Goal: Task Accomplishment & Management: Complete application form

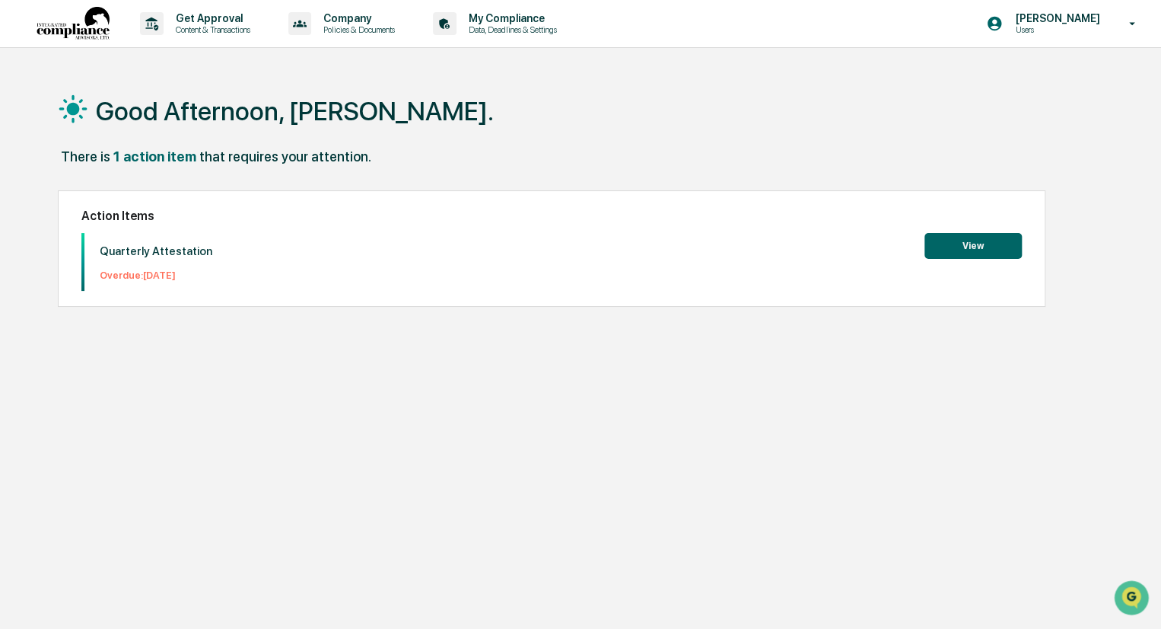
click at [945, 243] on button "View" at bounding box center [973, 246] width 97 height 26
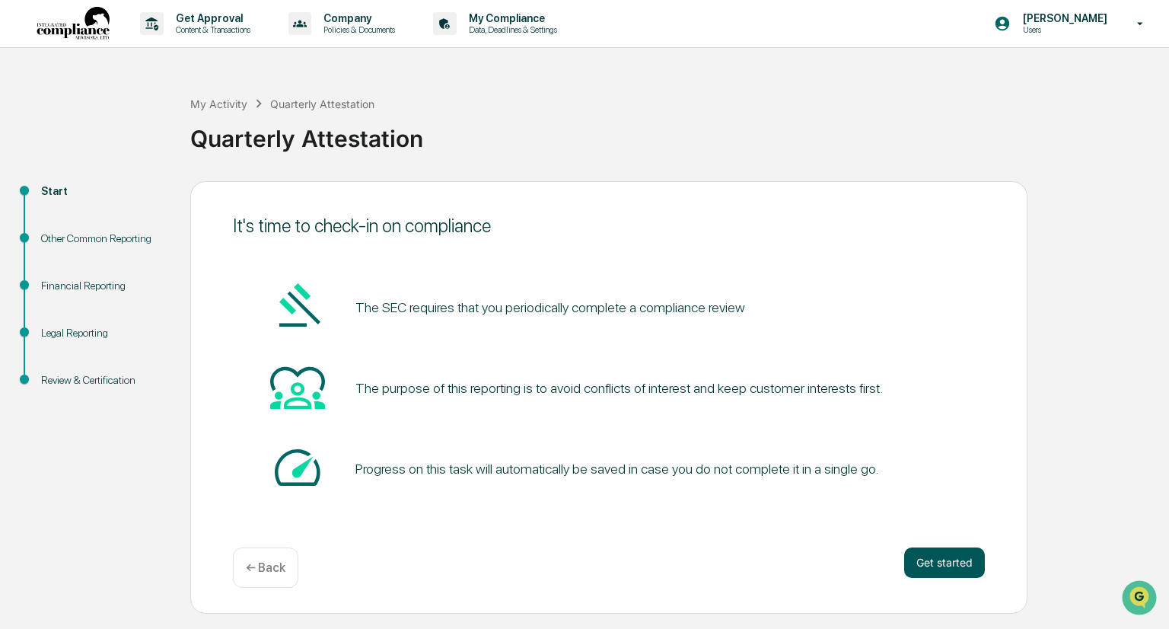
click at [935, 565] on button "Get started" at bounding box center [944, 562] width 81 height 30
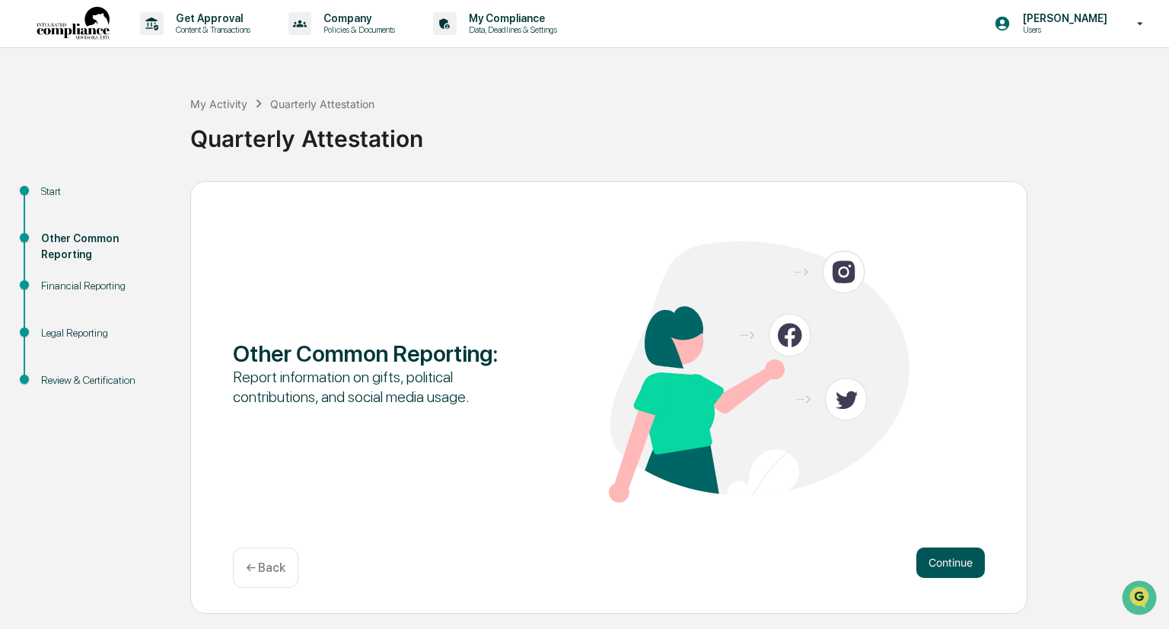
click at [934, 563] on button "Continue" at bounding box center [950, 562] width 68 height 30
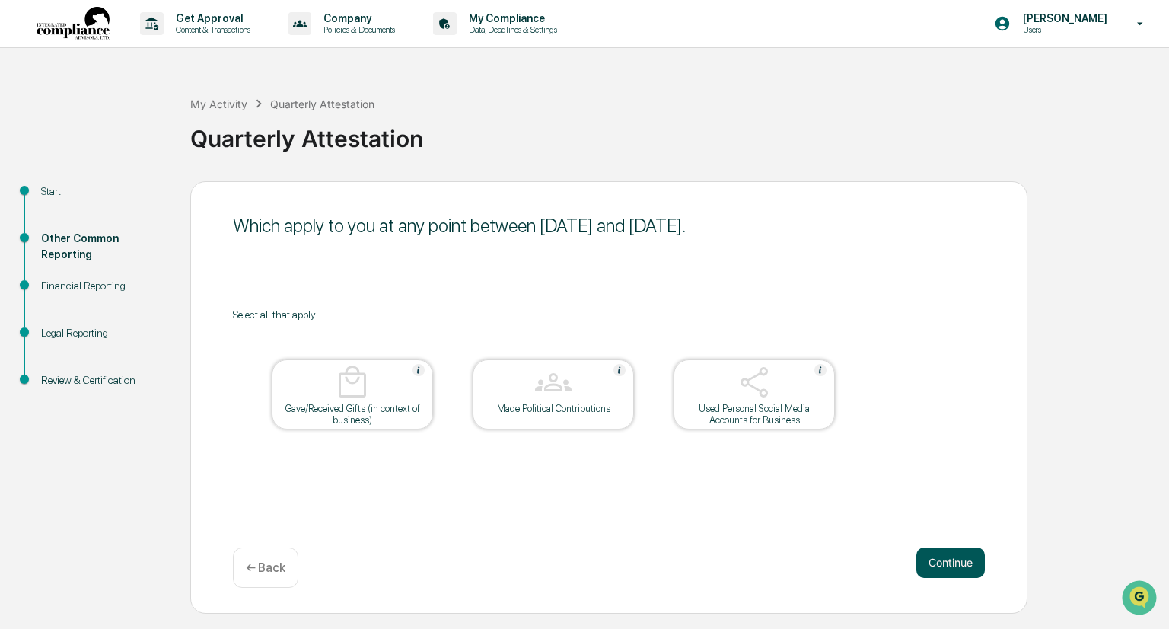
click at [938, 571] on button "Continue" at bounding box center [950, 562] width 68 height 30
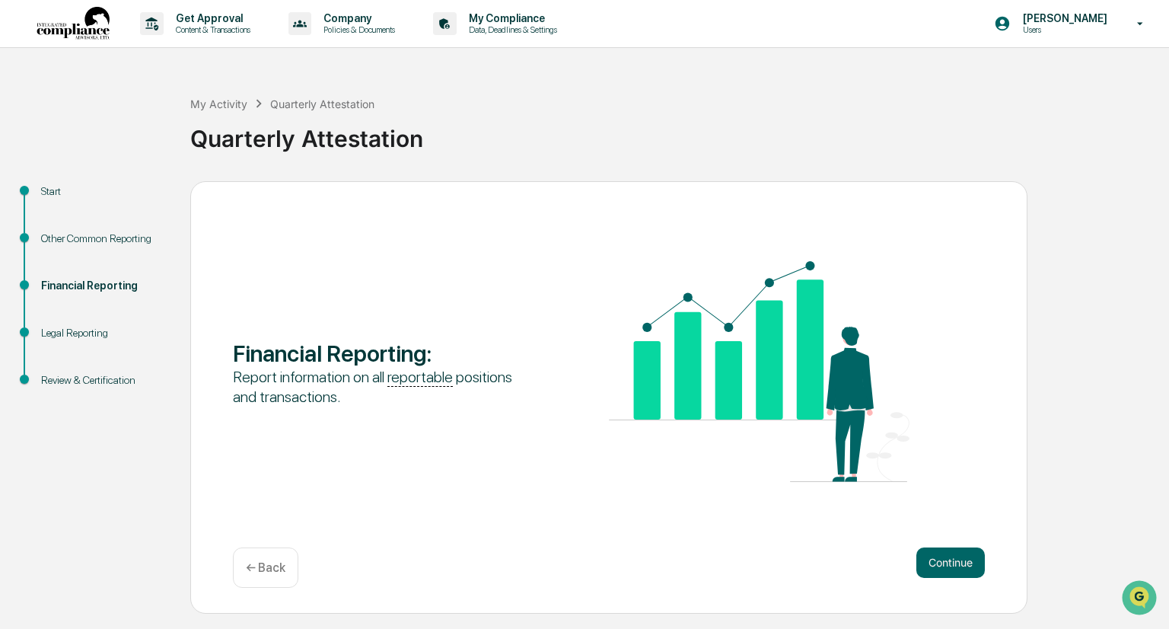
click at [938, 571] on button "Continue" at bounding box center [950, 562] width 68 height 30
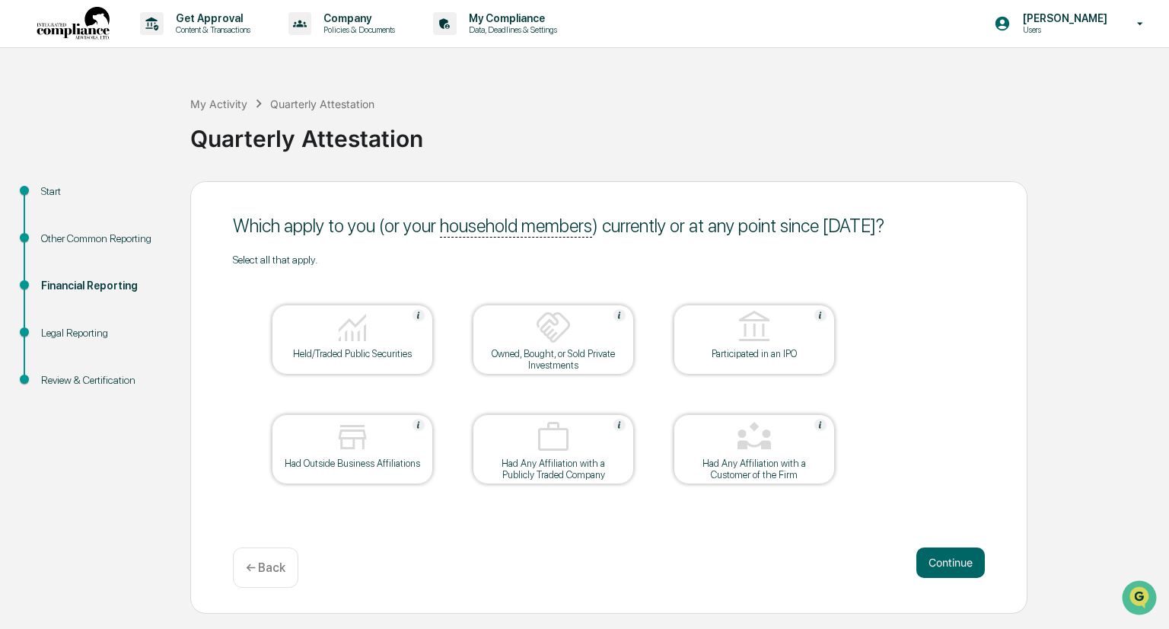
click at [938, 571] on button "Continue" at bounding box center [950, 562] width 68 height 30
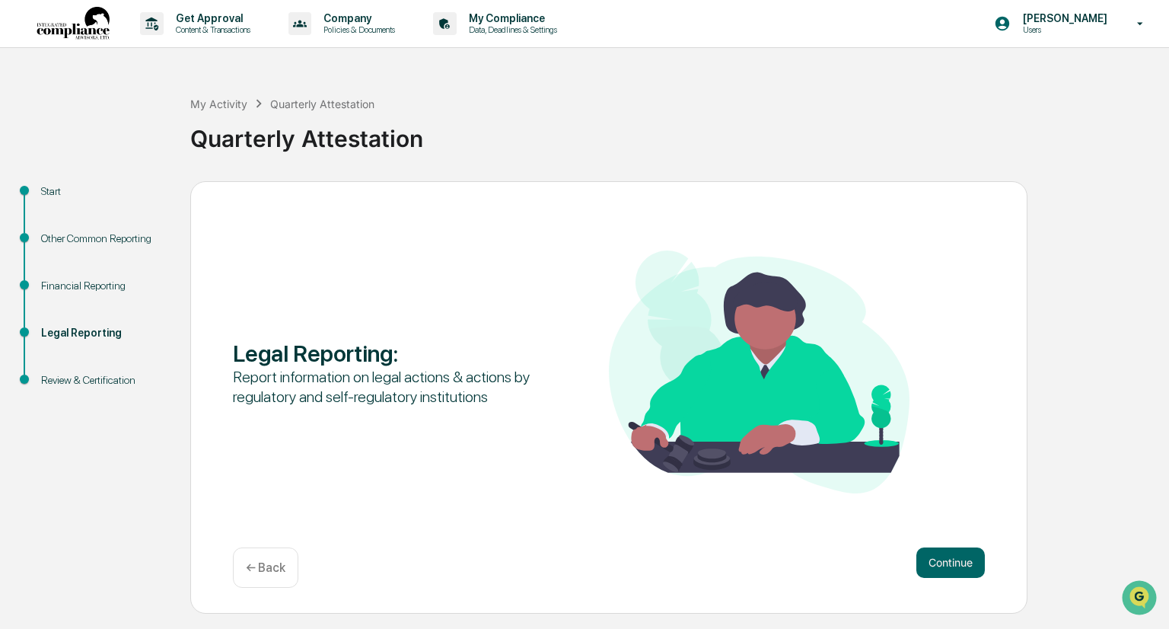
click at [938, 571] on button "Continue" at bounding box center [950, 562] width 68 height 30
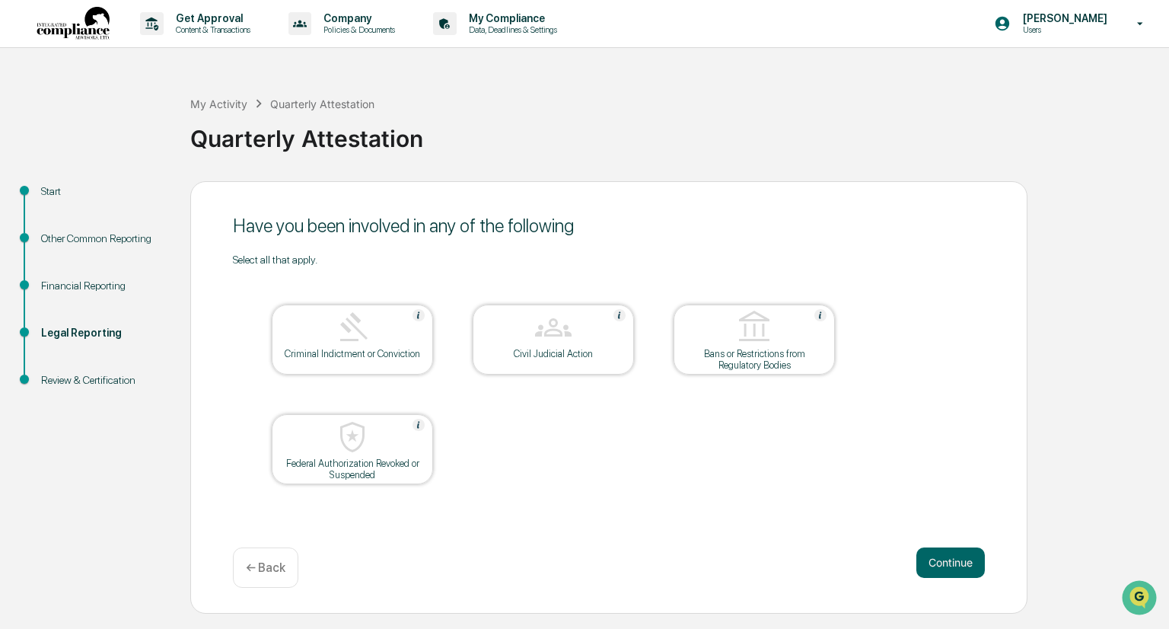
click at [938, 571] on button "Continue" at bounding box center [950, 562] width 68 height 30
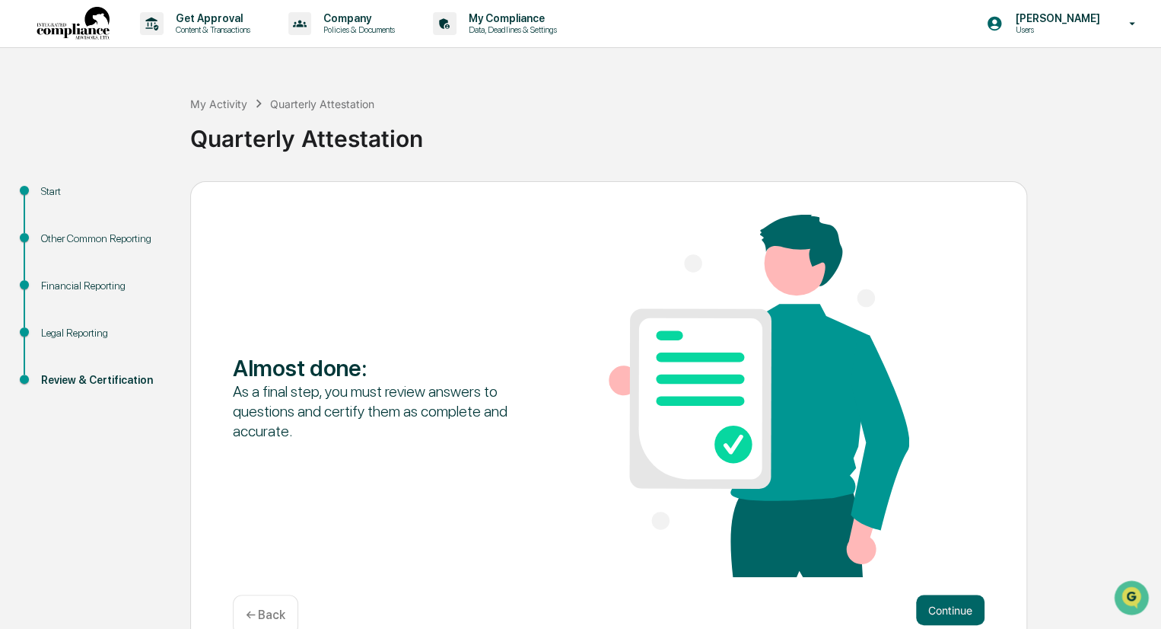
scroll to position [32, 0]
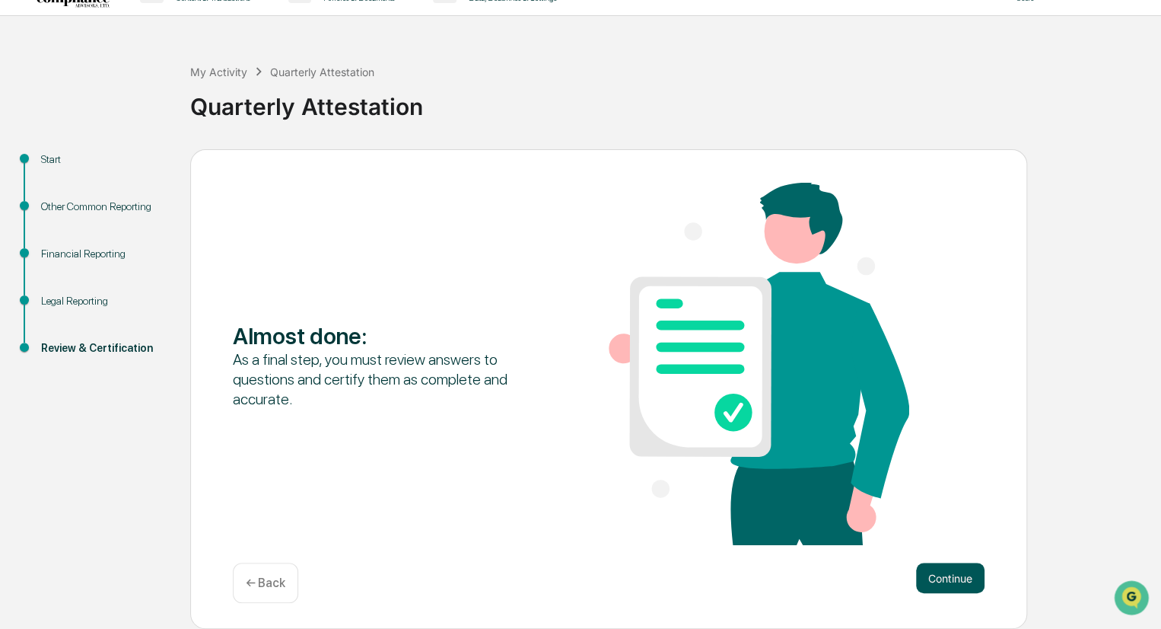
click at [938, 573] on button "Continue" at bounding box center [950, 577] width 68 height 30
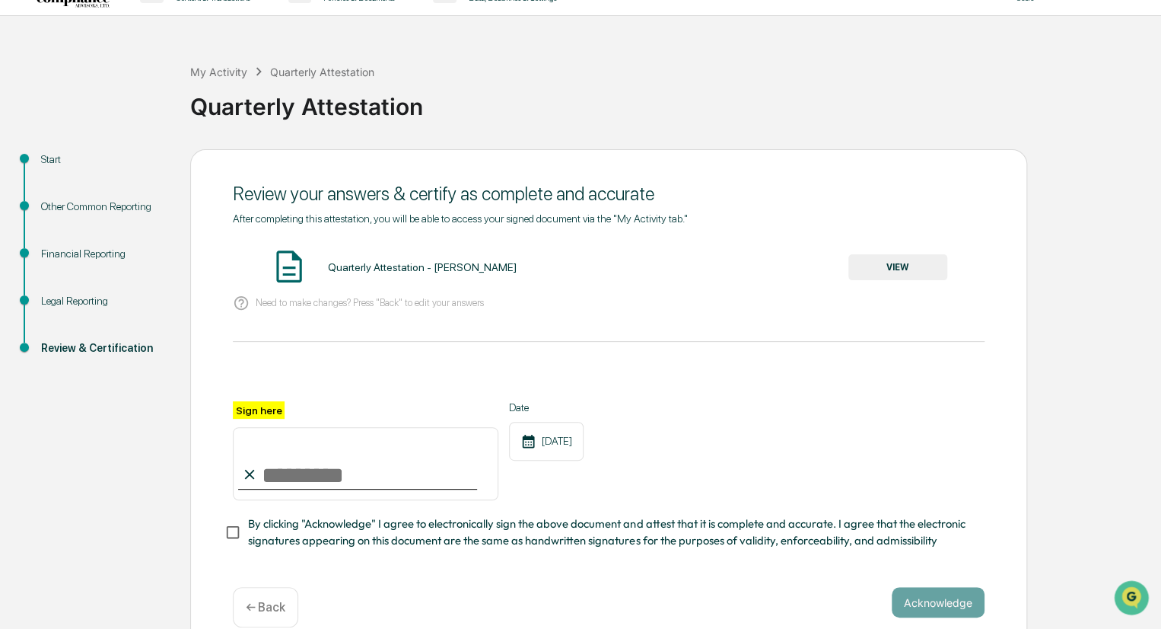
click at [280, 489] on input "Sign here" at bounding box center [366, 463] width 266 height 73
type input "**********"
click at [651, 492] on div "**********" at bounding box center [609, 450] width 752 height 99
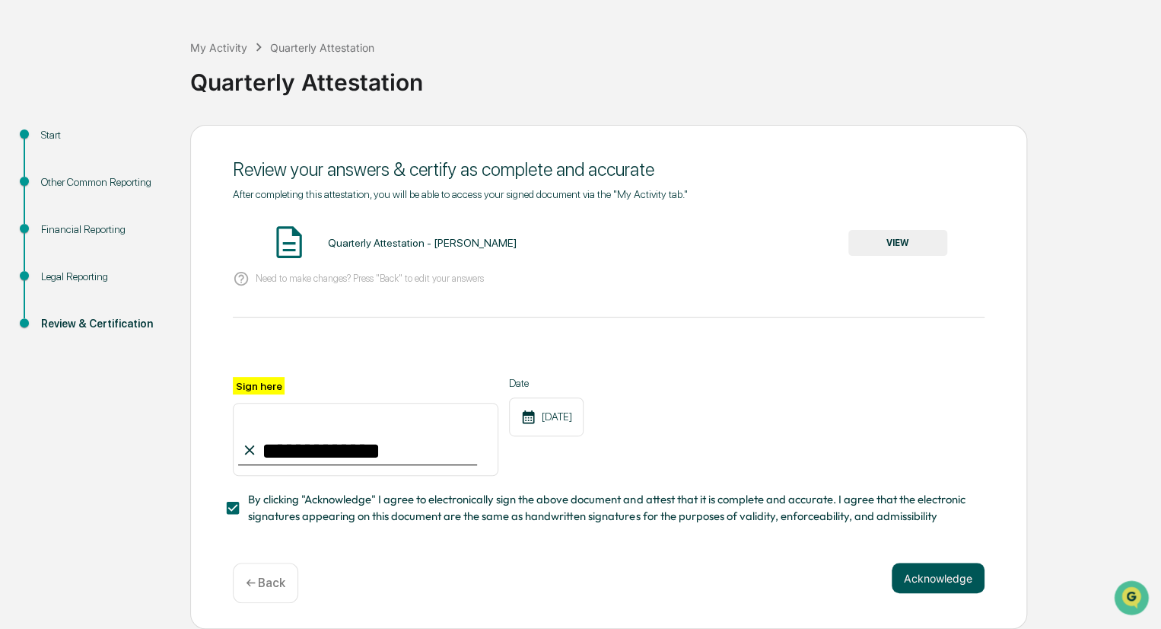
click at [957, 578] on button "Acknowledge" at bounding box center [938, 577] width 93 height 30
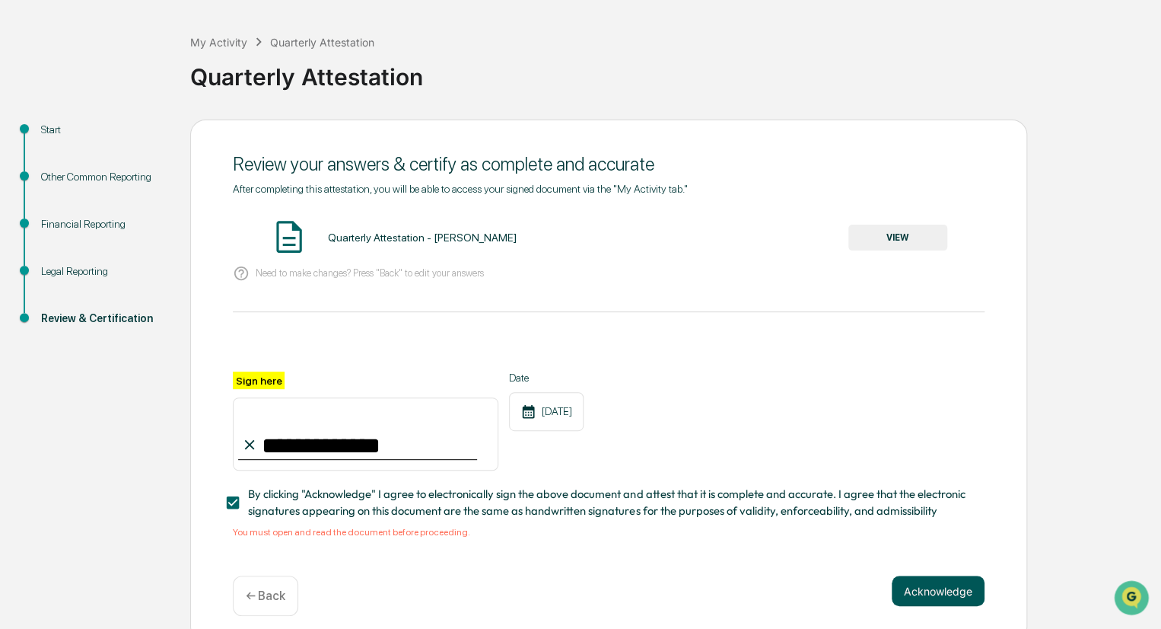
click at [956, 601] on button "Acknowledge" at bounding box center [938, 590] width 93 height 30
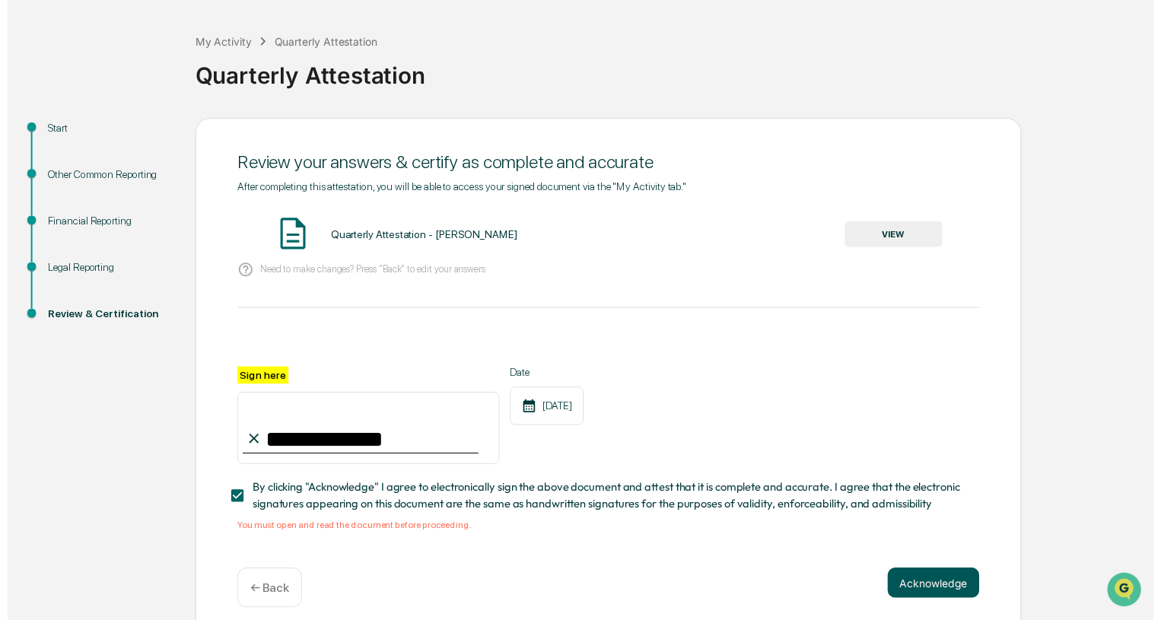
scroll to position [80, 0]
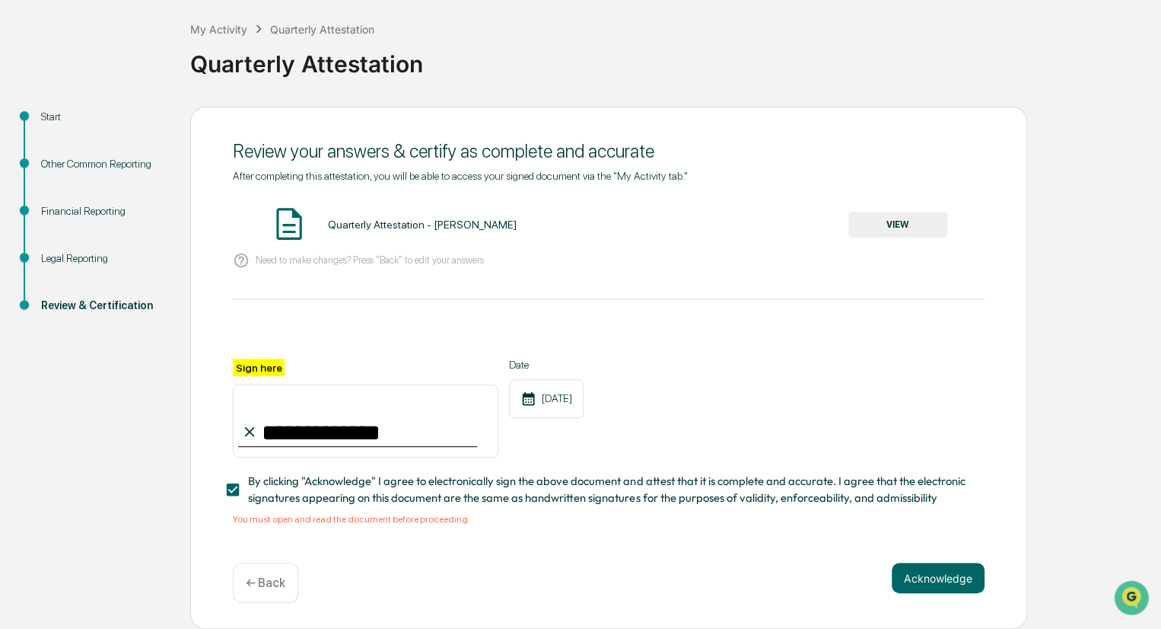
click at [913, 221] on button "VIEW" at bounding box center [898, 225] width 99 height 26
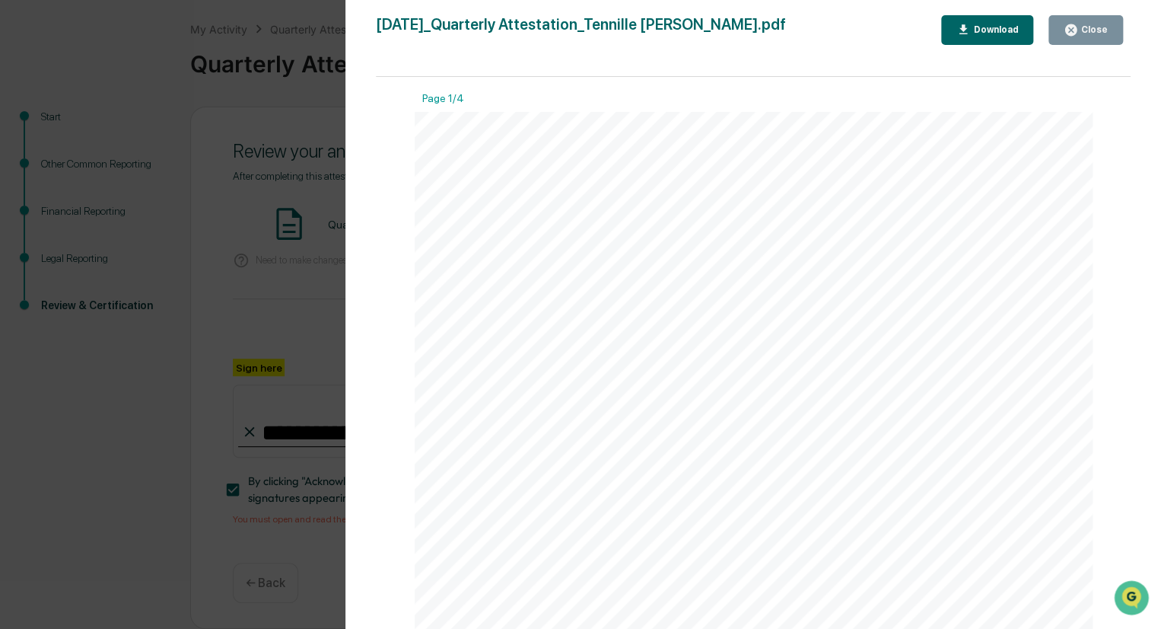
click at [996, 28] on div "Download" at bounding box center [994, 29] width 48 height 11
click at [232, 198] on div "Version History [DATE] 07:53 PM [PERSON_NAME] [DATE]_Quarterly Attestation_Tenn…" at bounding box center [580, 314] width 1161 height 629
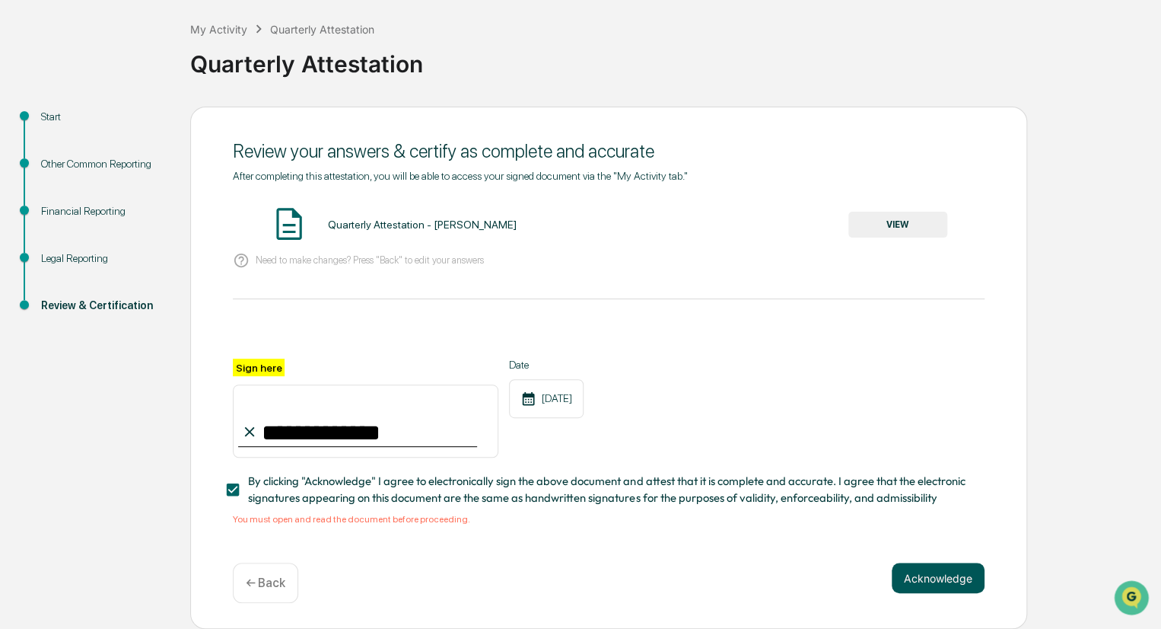
click at [918, 569] on button "Acknowledge" at bounding box center [938, 577] width 93 height 30
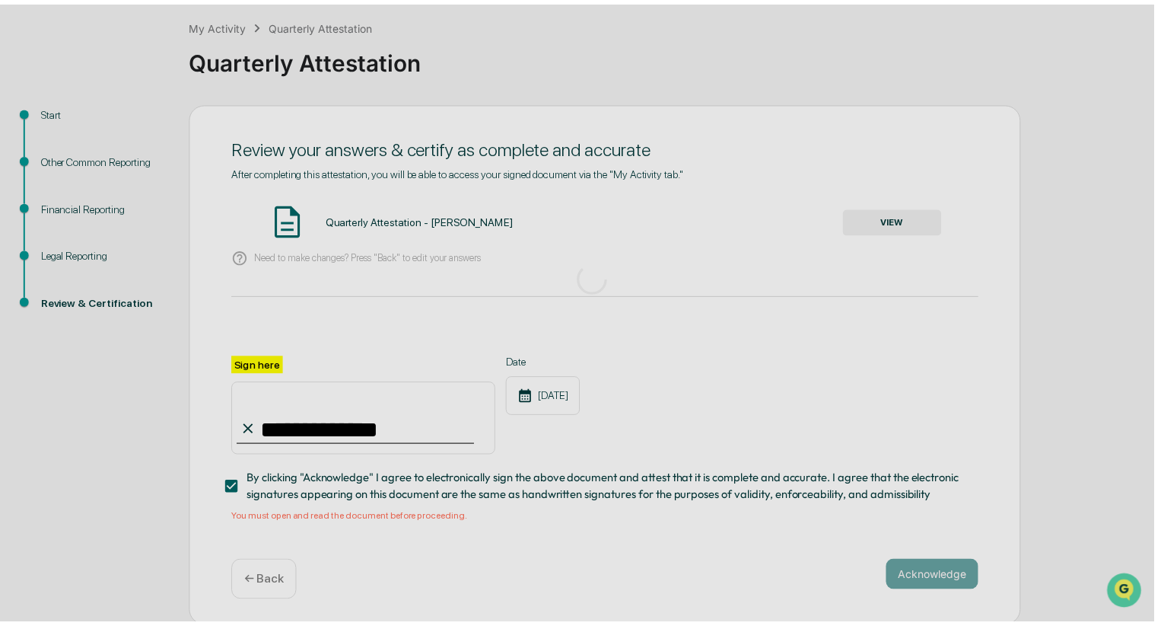
scroll to position [0, 0]
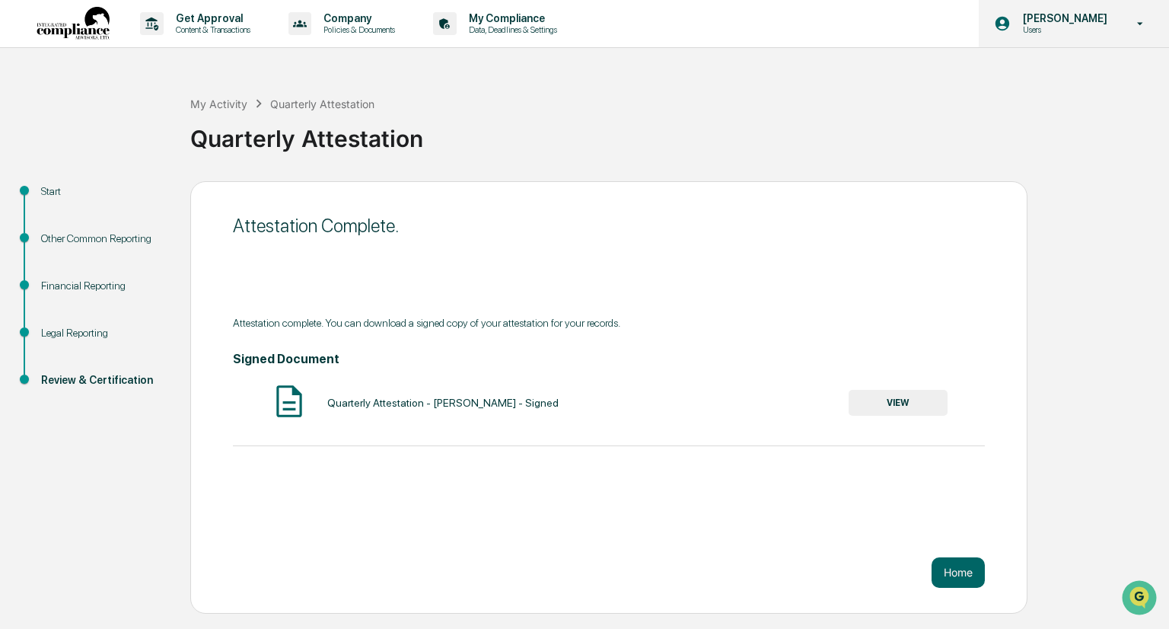
click at [1093, 19] on p "[PERSON_NAME]" at bounding box center [1063, 18] width 104 height 12
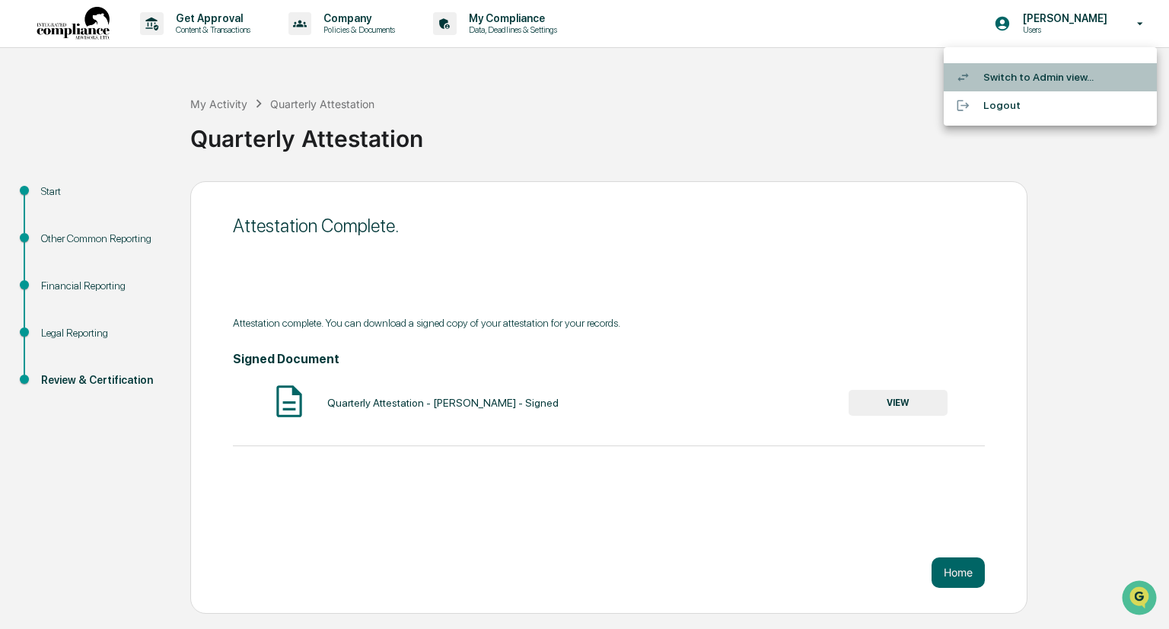
click at [1043, 73] on li "Switch to Admin view..." at bounding box center [1050, 77] width 213 height 28
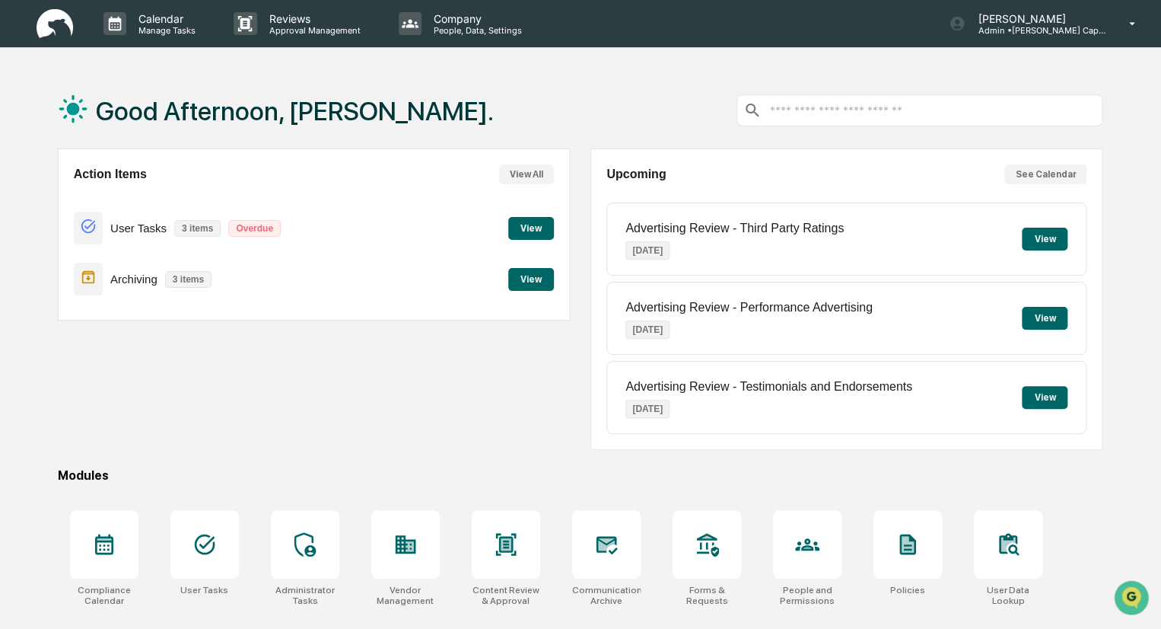
click at [521, 231] on button "View" at bounding box center [531, 228] width 46 height 23
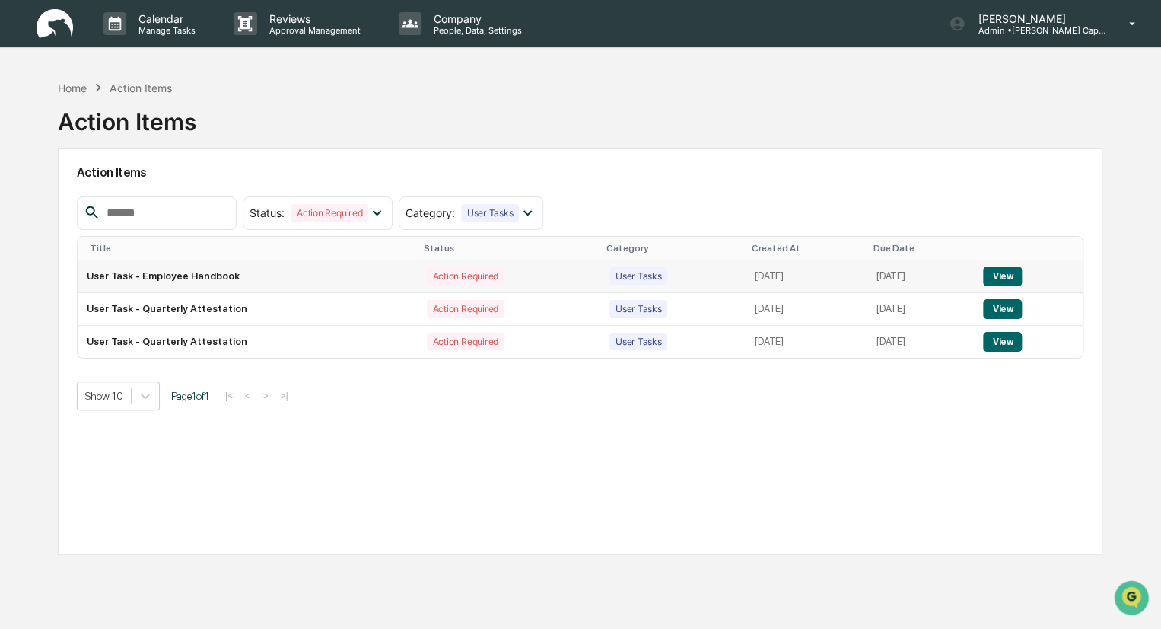
click at [1017, 275] on button "View" at bounding box center [1002, 276] width 39 height 20
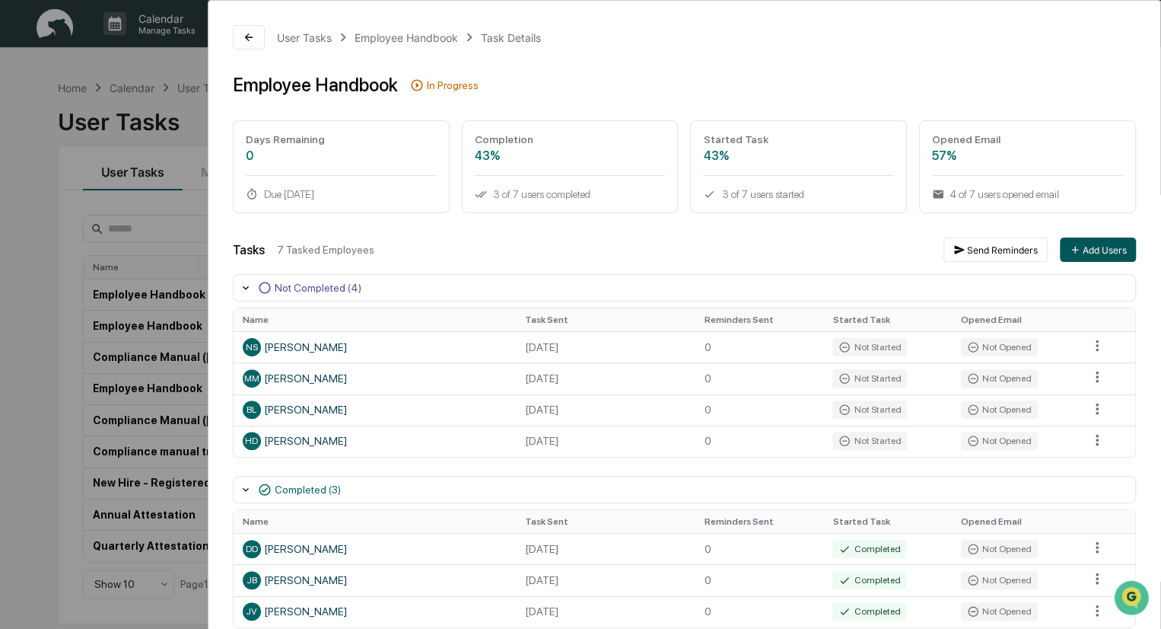
click at [1077, 250] on button "Add Users" at bounding box center [1098, 249] width 76 height 24
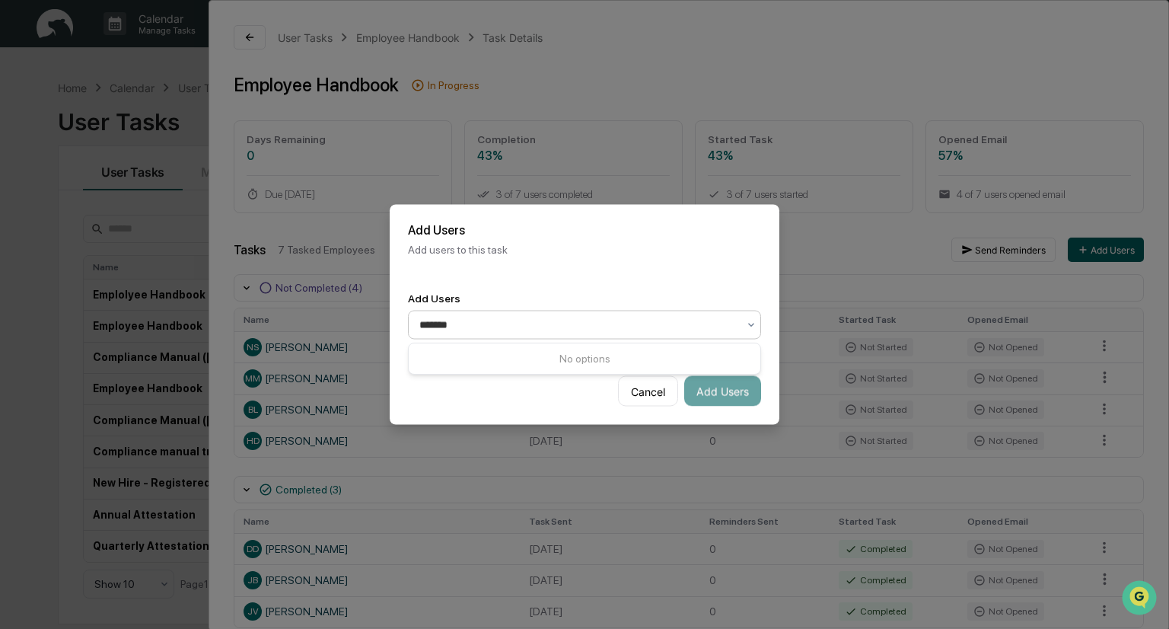
type input "*******"
type input "**********"
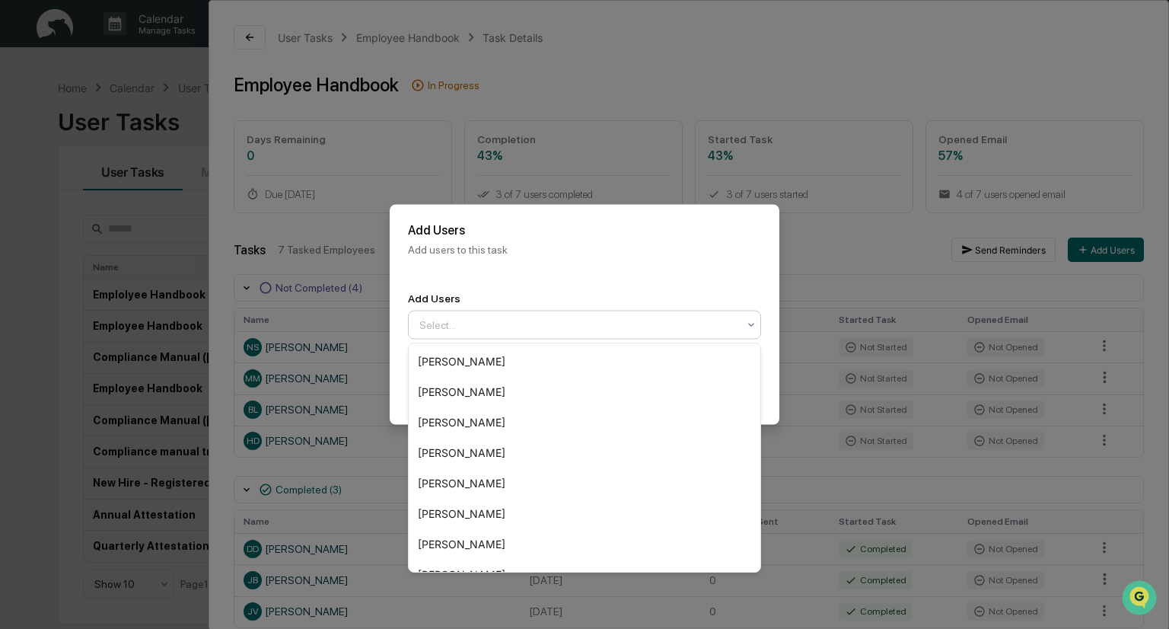
click at [732, 320] on div at bounding box center [578, 324] width 318 height 15
click at [680, 405] on div "[PERSON_NAME]" at bounding box center [585, 392] width 352 height 30
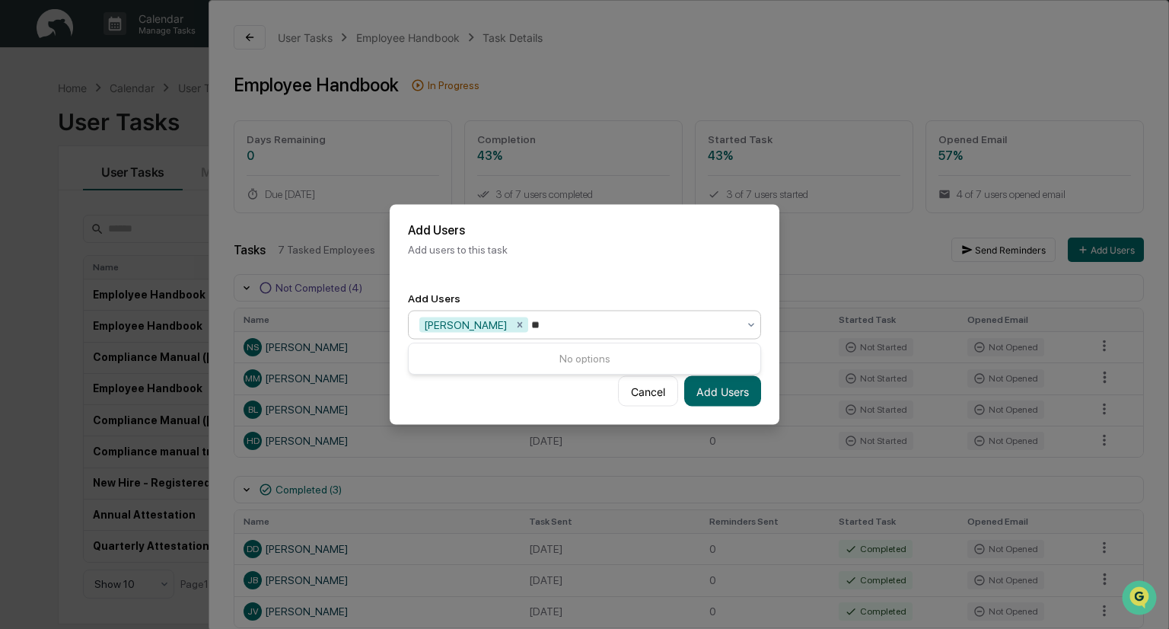
type input "*"
type input "**********"
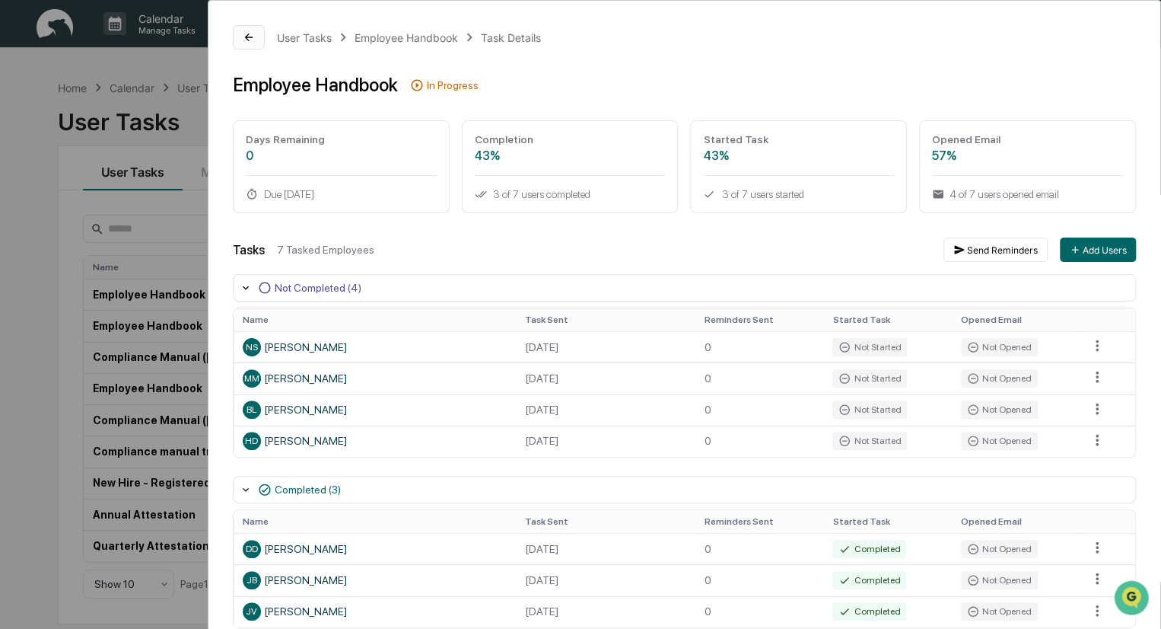
click at [258, 40] on button at bounding box center [249, 37] width 32 height 24
